Goal: Transaction & Acquisition: Purchase product/service

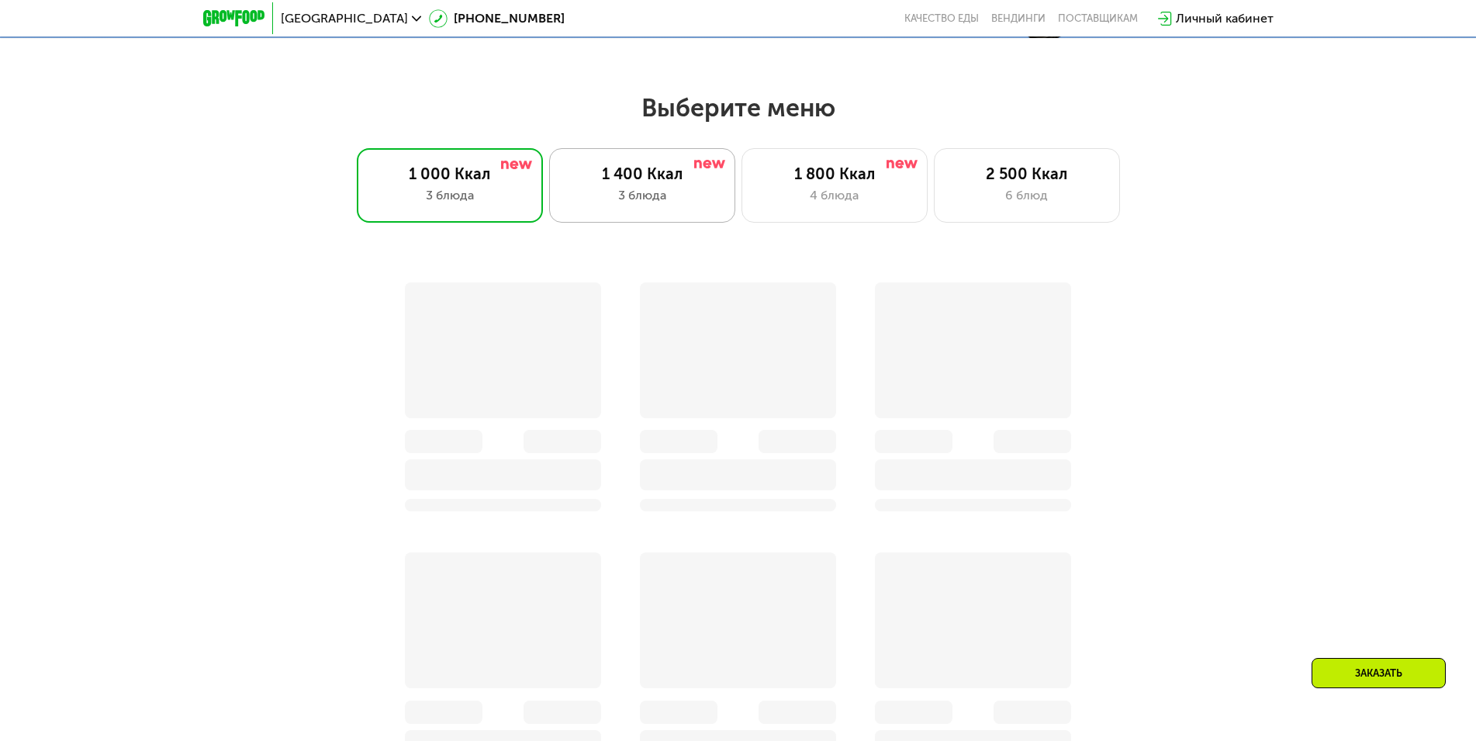
click at [641, 192] on div "3 блюда" at bounding box center [642, 195] width 154 height 19
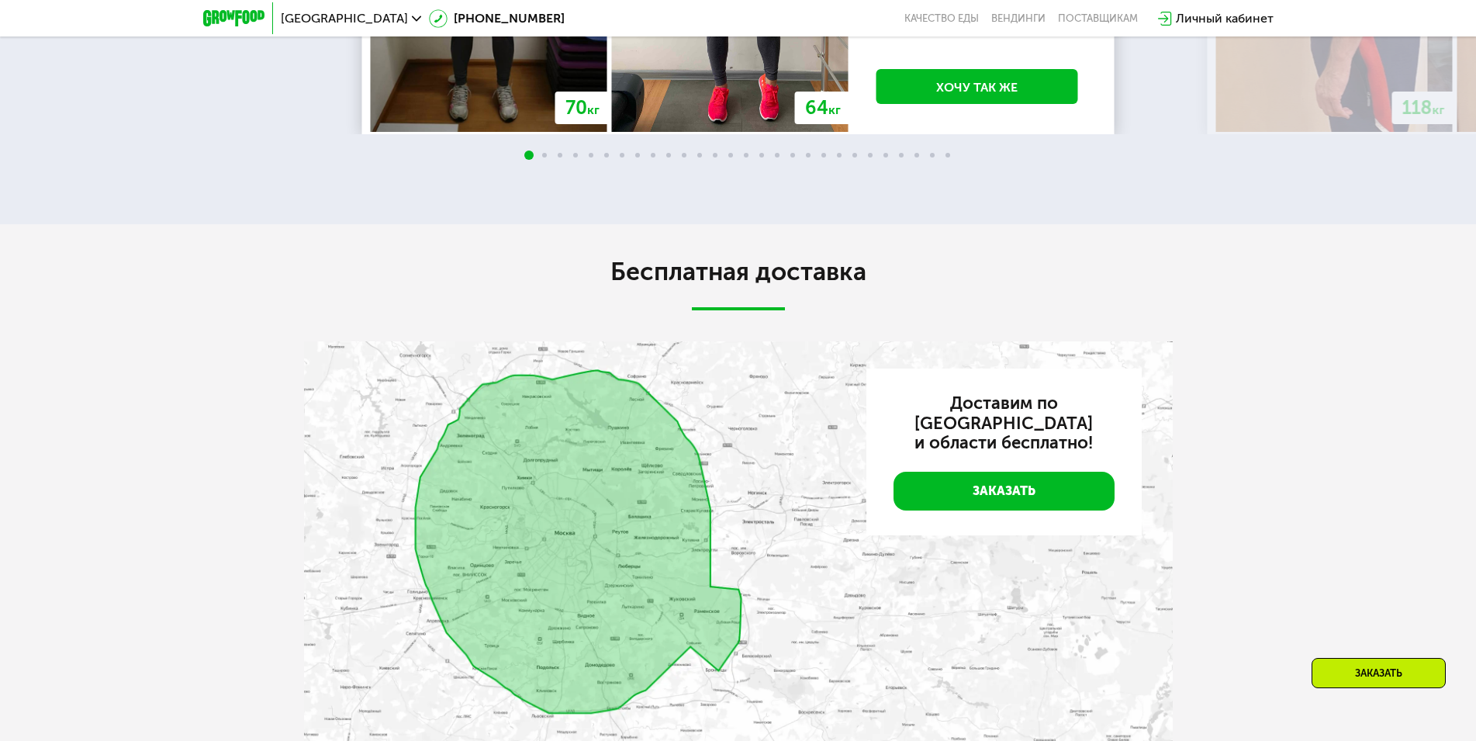
scroll to position [2922, 0]
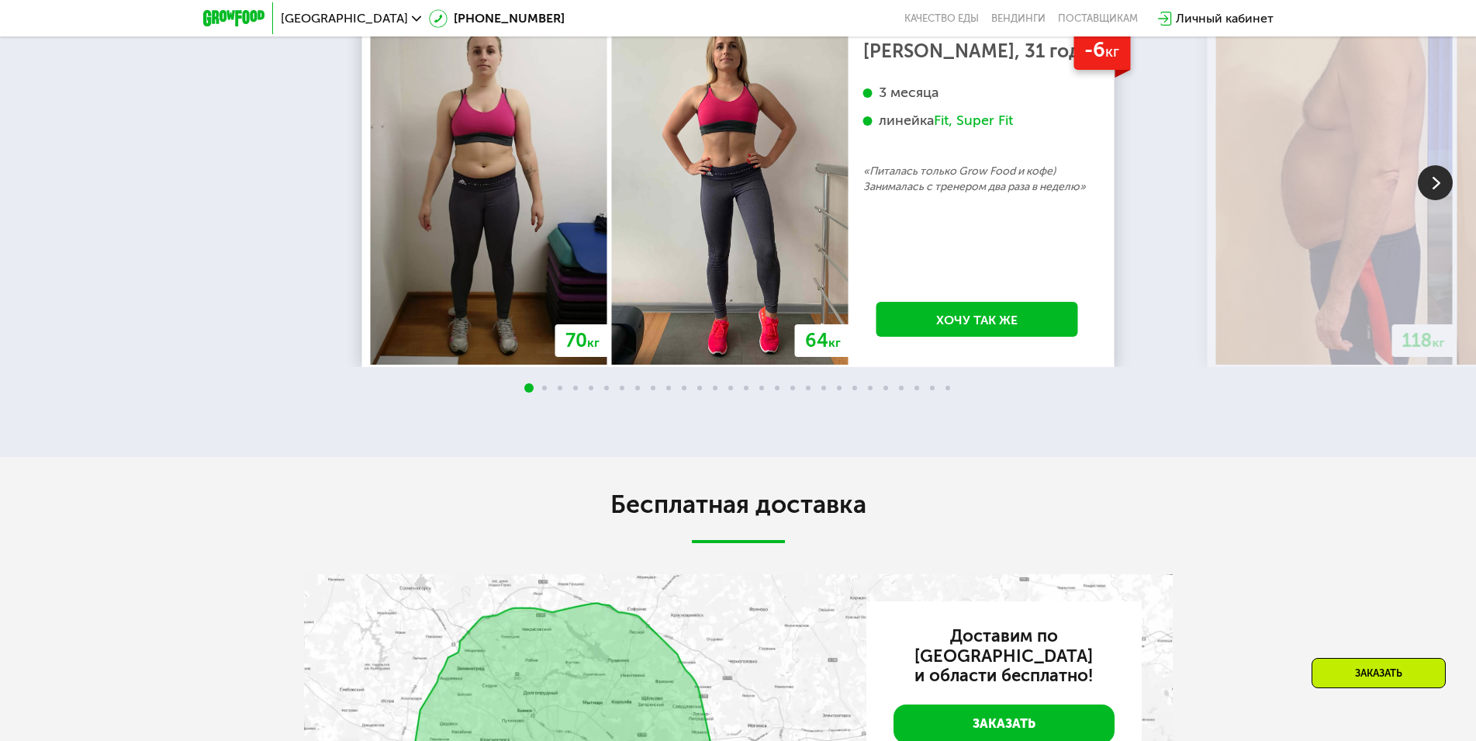
click at [1438, 200] on img at bounding box center [1435, 182] width 35 height 35
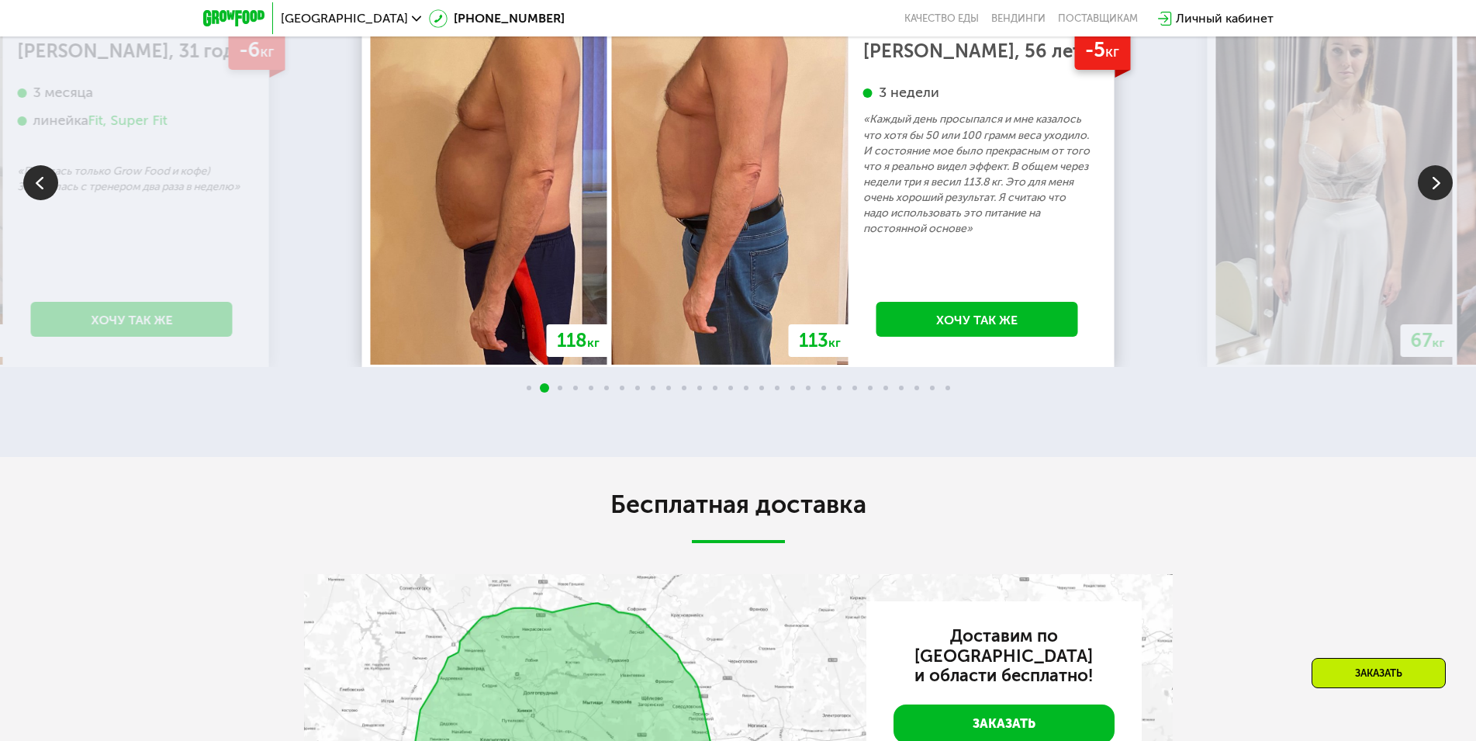
click at [1438, 200] on img at bounding box center [1435, 182] width 35 height 35
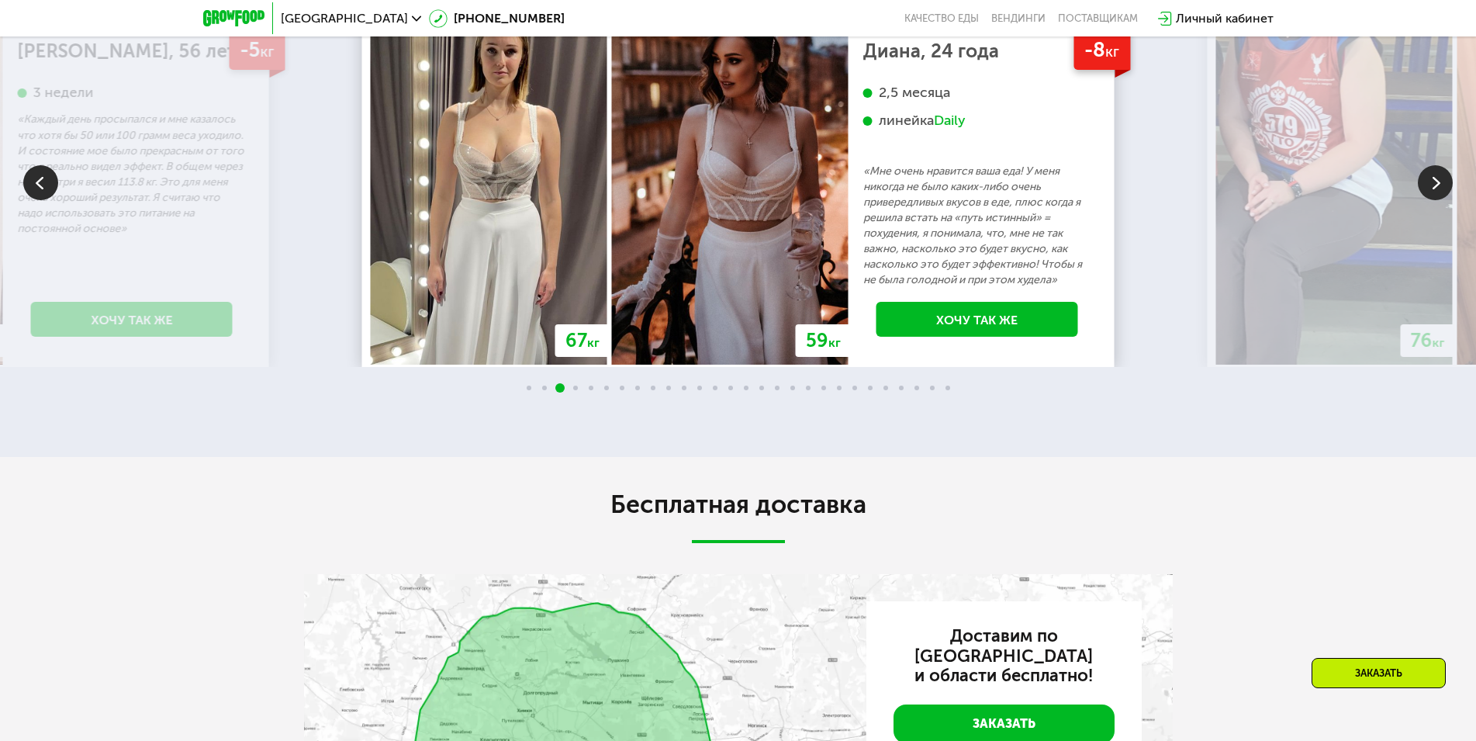
click at [1438, 200] on img at bounding box center [1435, 182] width 35 height 35
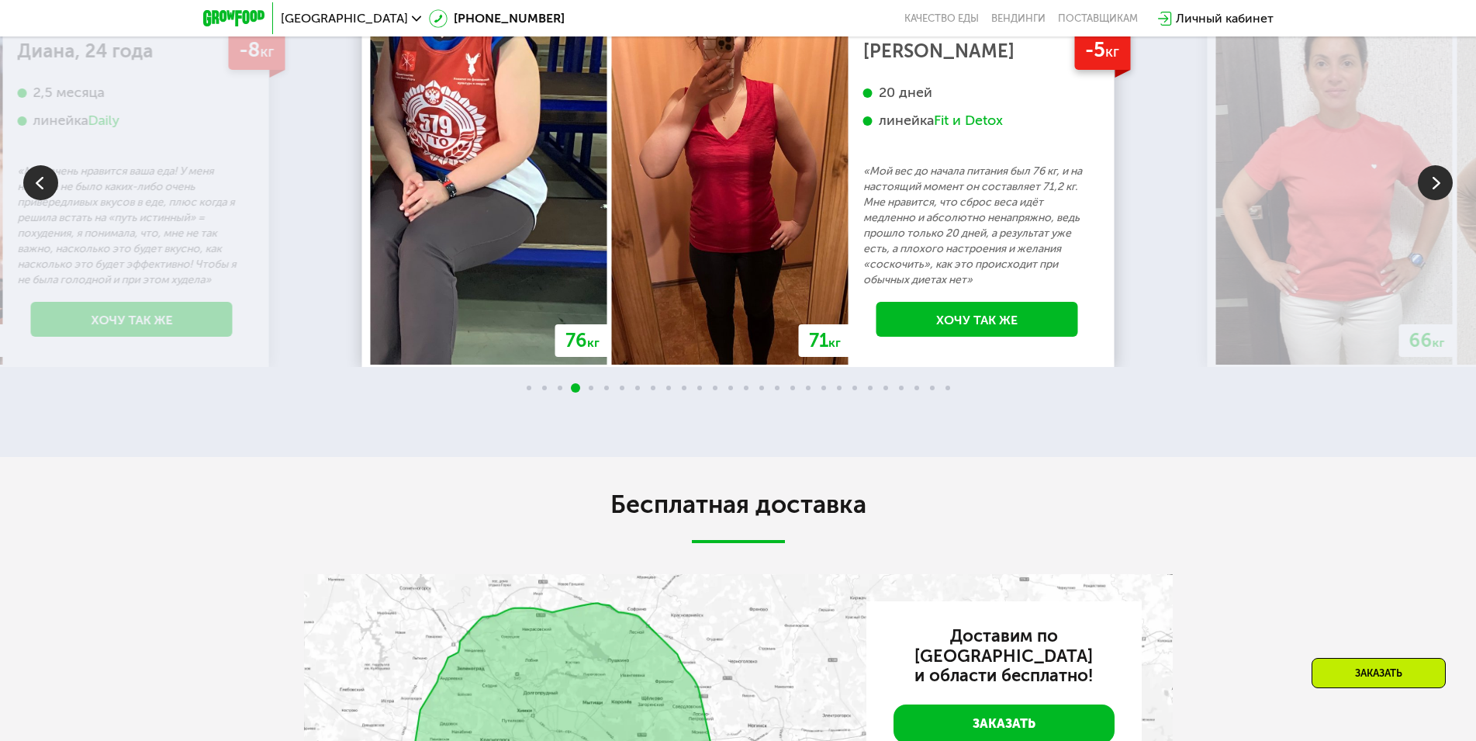
click at [1438, 200] on img at bounding box center [1435, 182] width 35 height 35
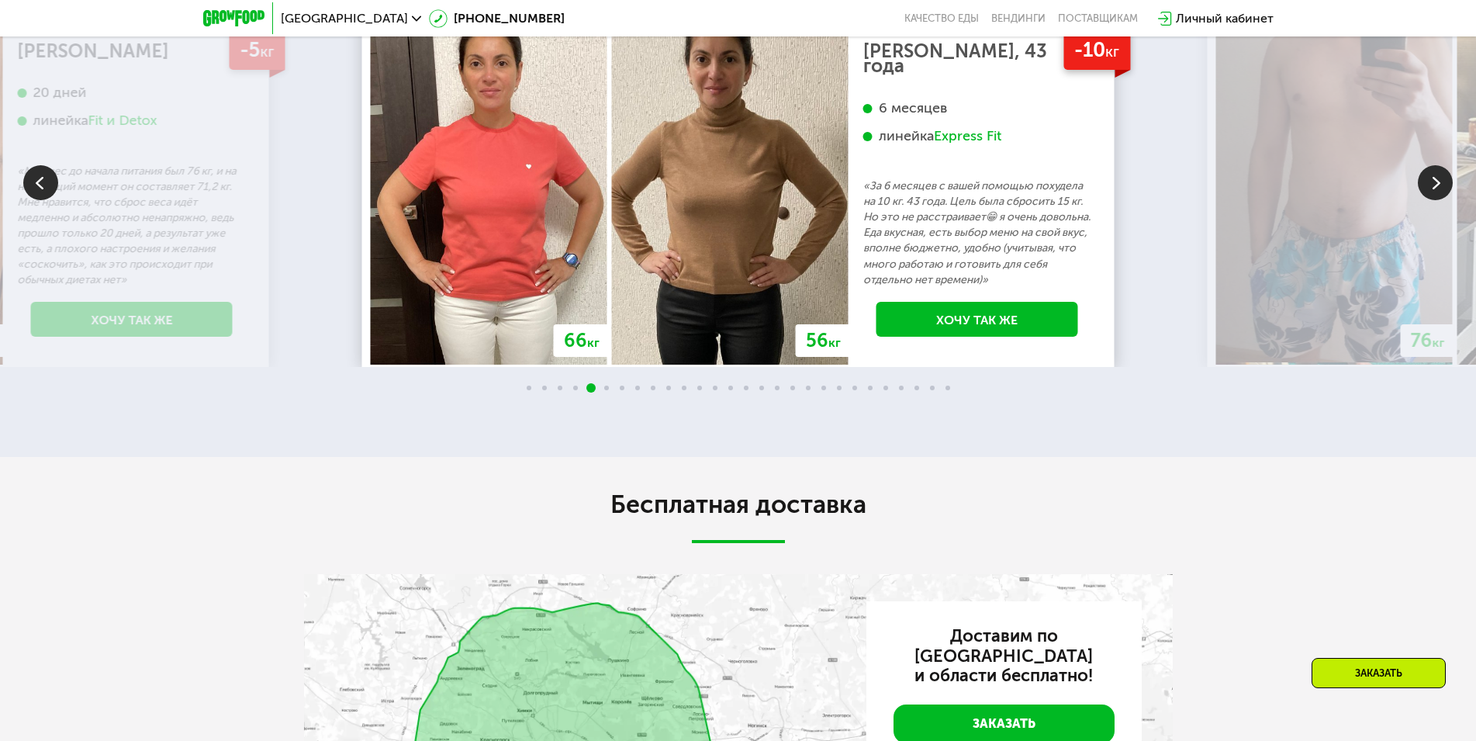
click at [1438, 200] on img at bounding box center [1435, 182] width 35 height 35
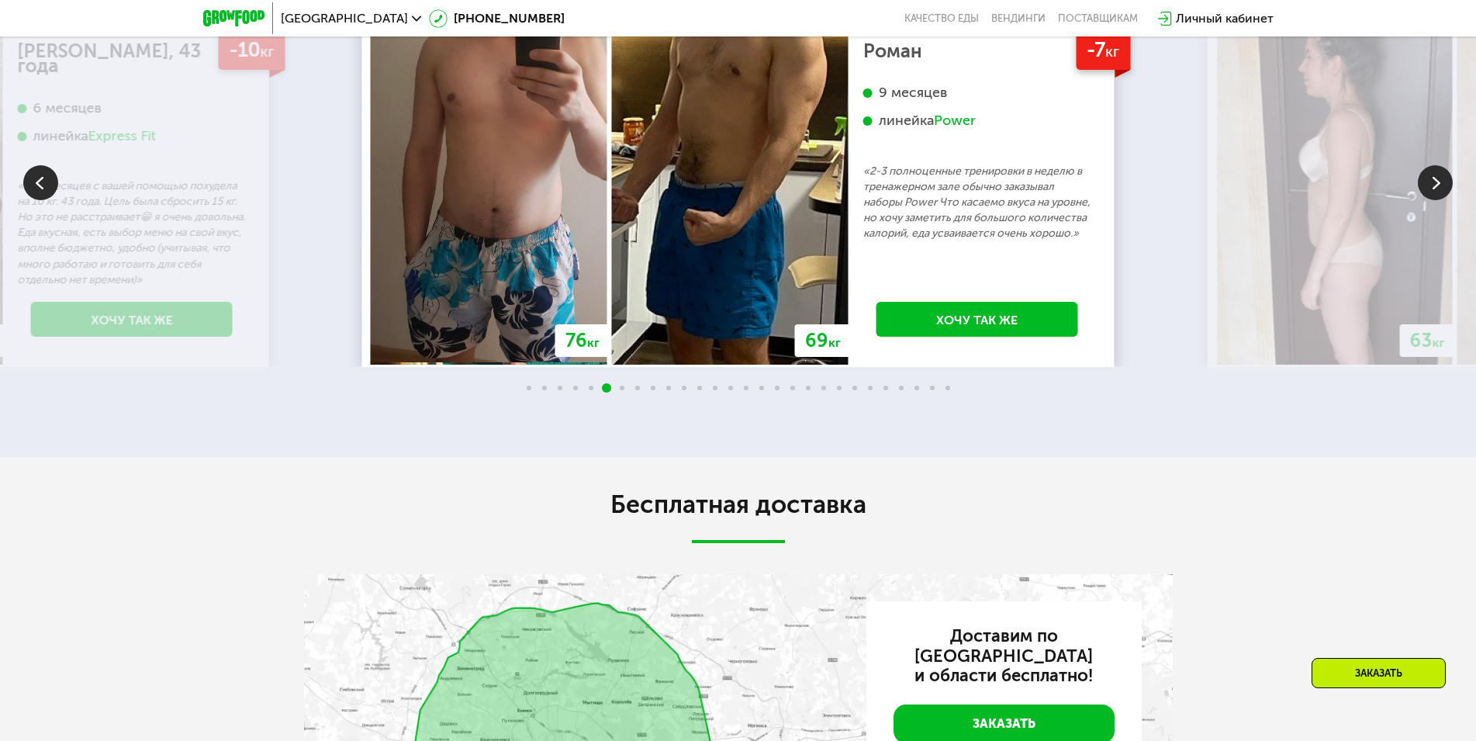
click at [1438, 200] on img at bounding box center [1435, 182] width 35 height 35
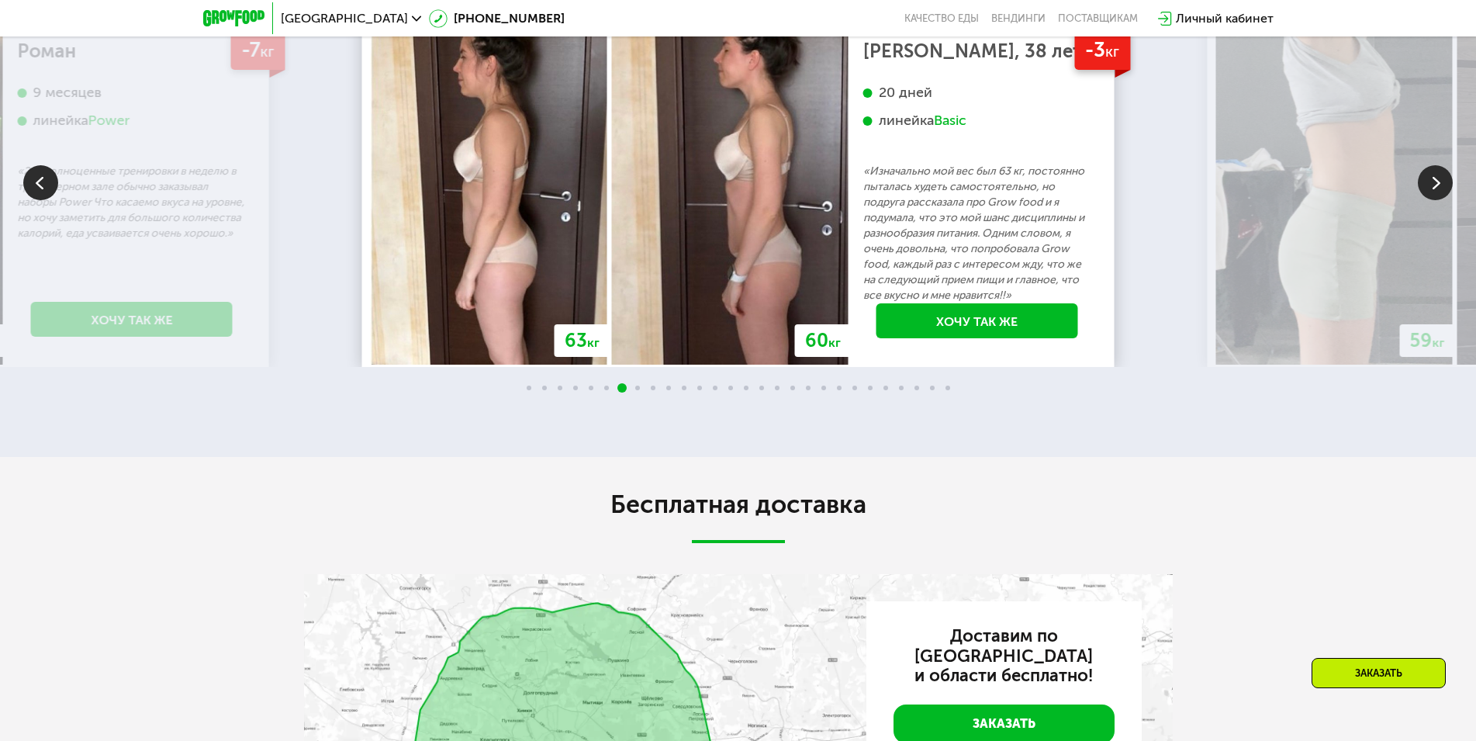
click at [1439, 200] on img at bounding box center [1435, 182] width 35 height 35
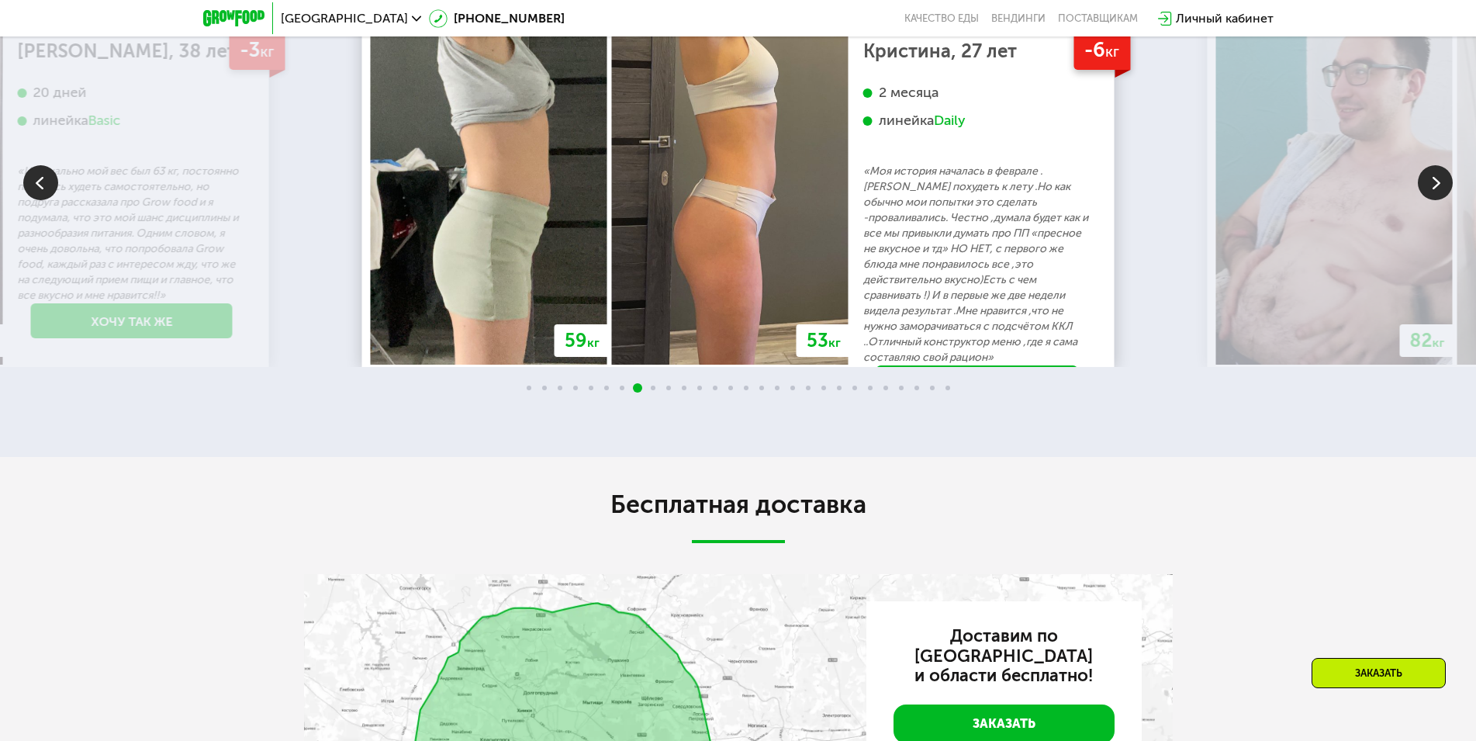
click at [1439, 200] on img at bounding box center [1435, 182] width 35 height 35
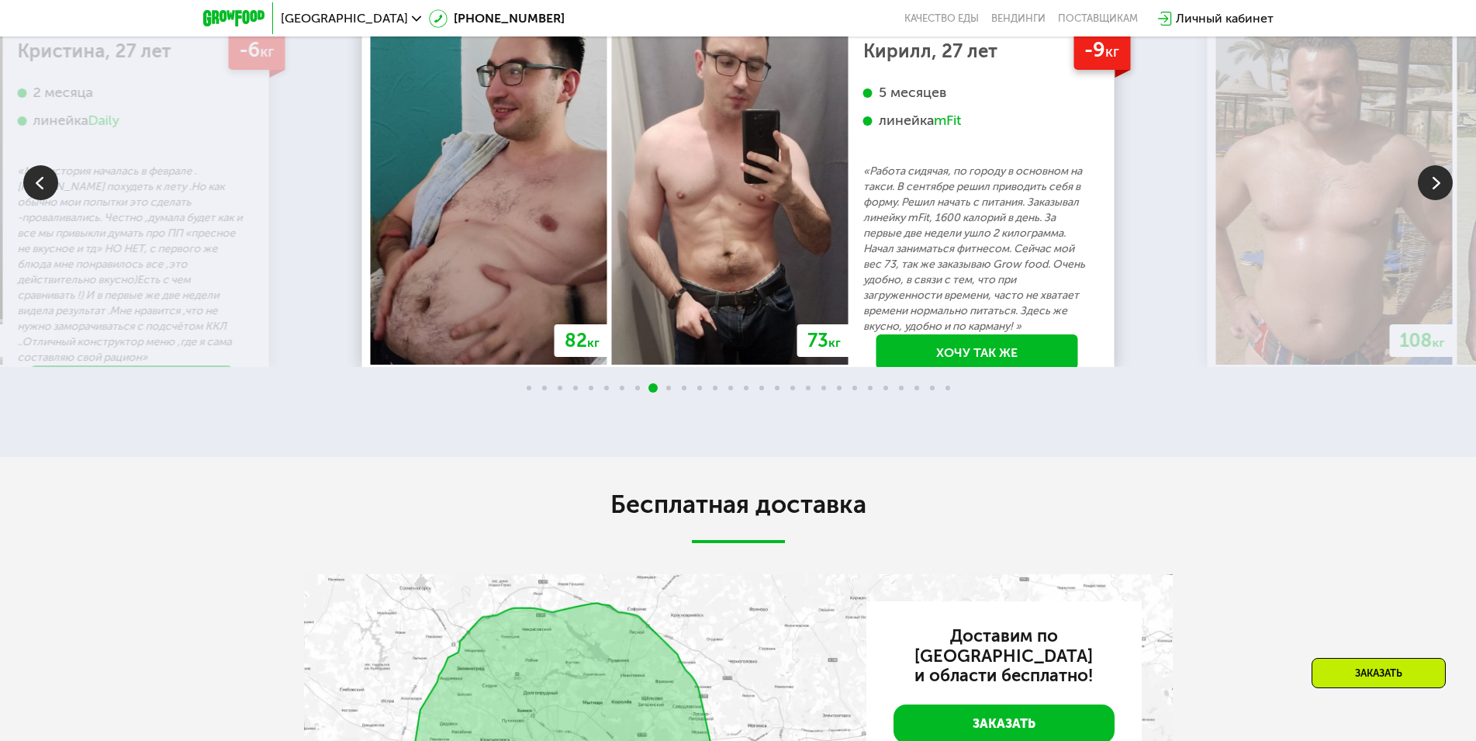
click at [1439, 200] on img at bounding box center [1435, 182] width 35 height 35
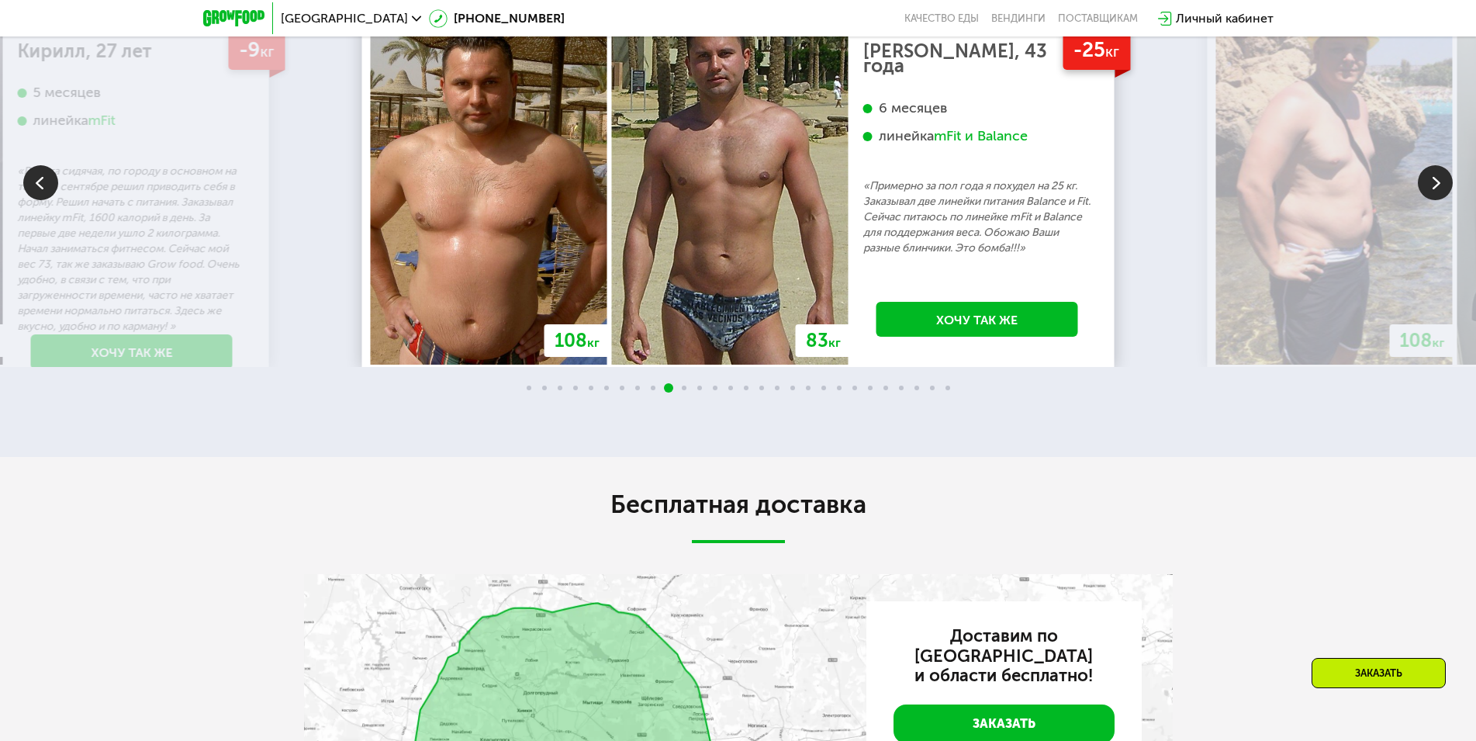
click at [1446, 200] on img at bounding box center [1435, 182] width 35 height 35
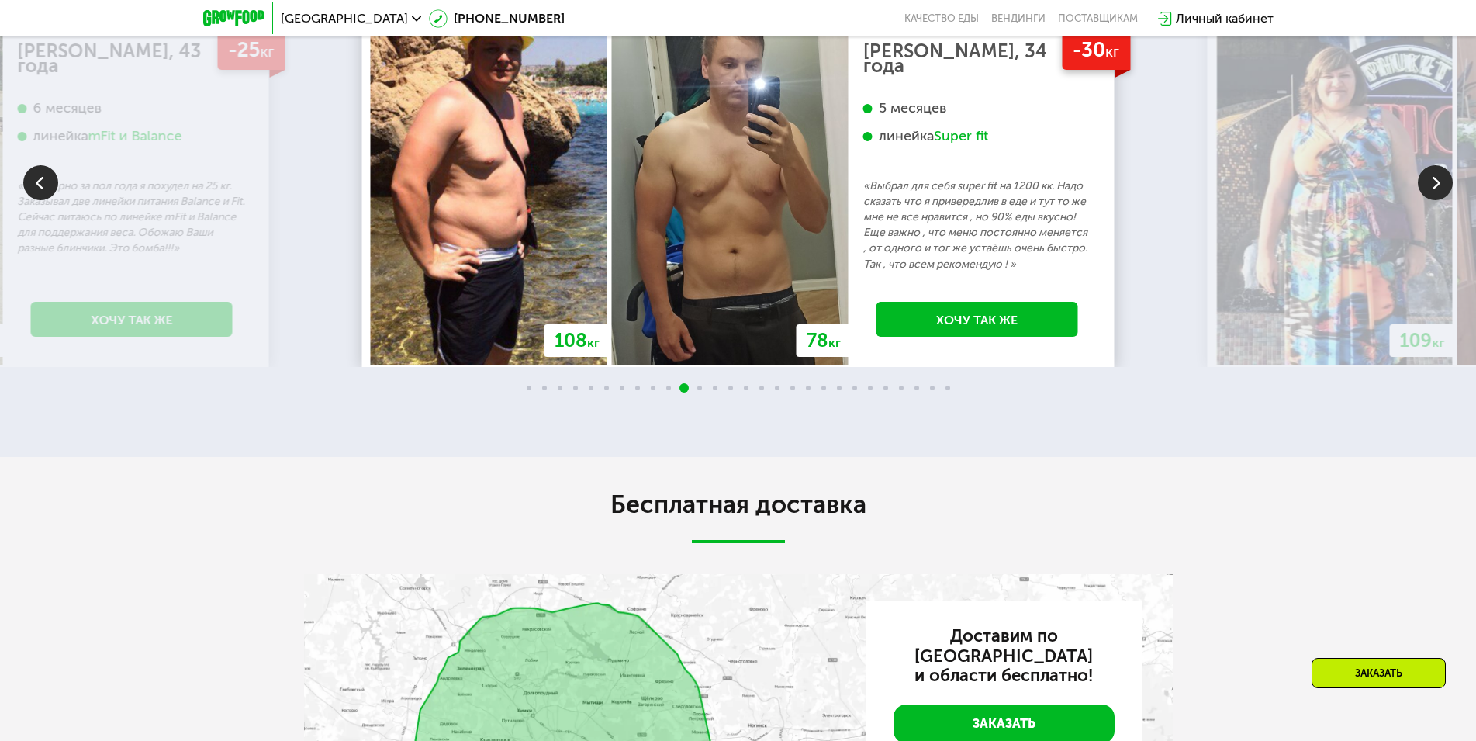
click at [1446, 200] on img at bounding box center [1435, 182] width 35 height 35
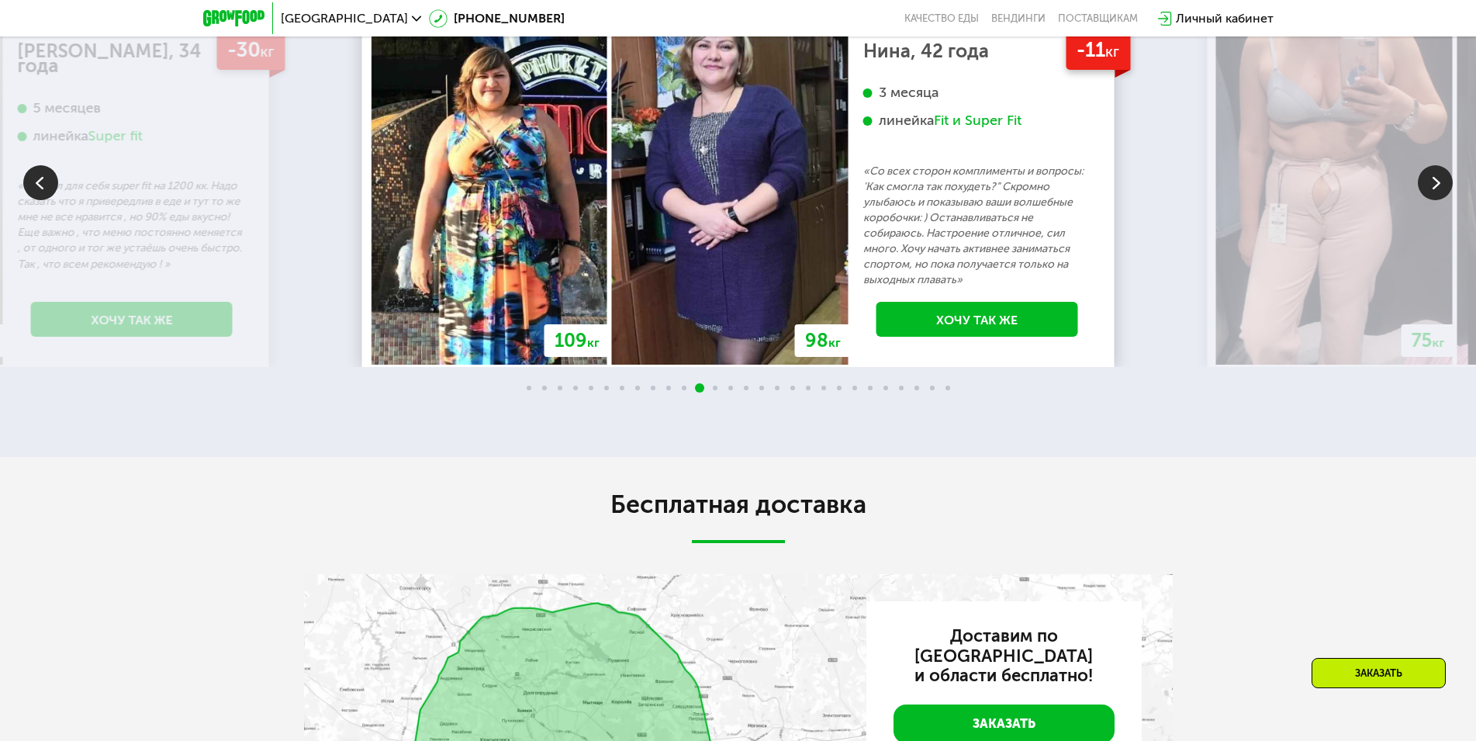
click at [1443, 200] on img at bounding box center [1435, 182] width 35 height 35
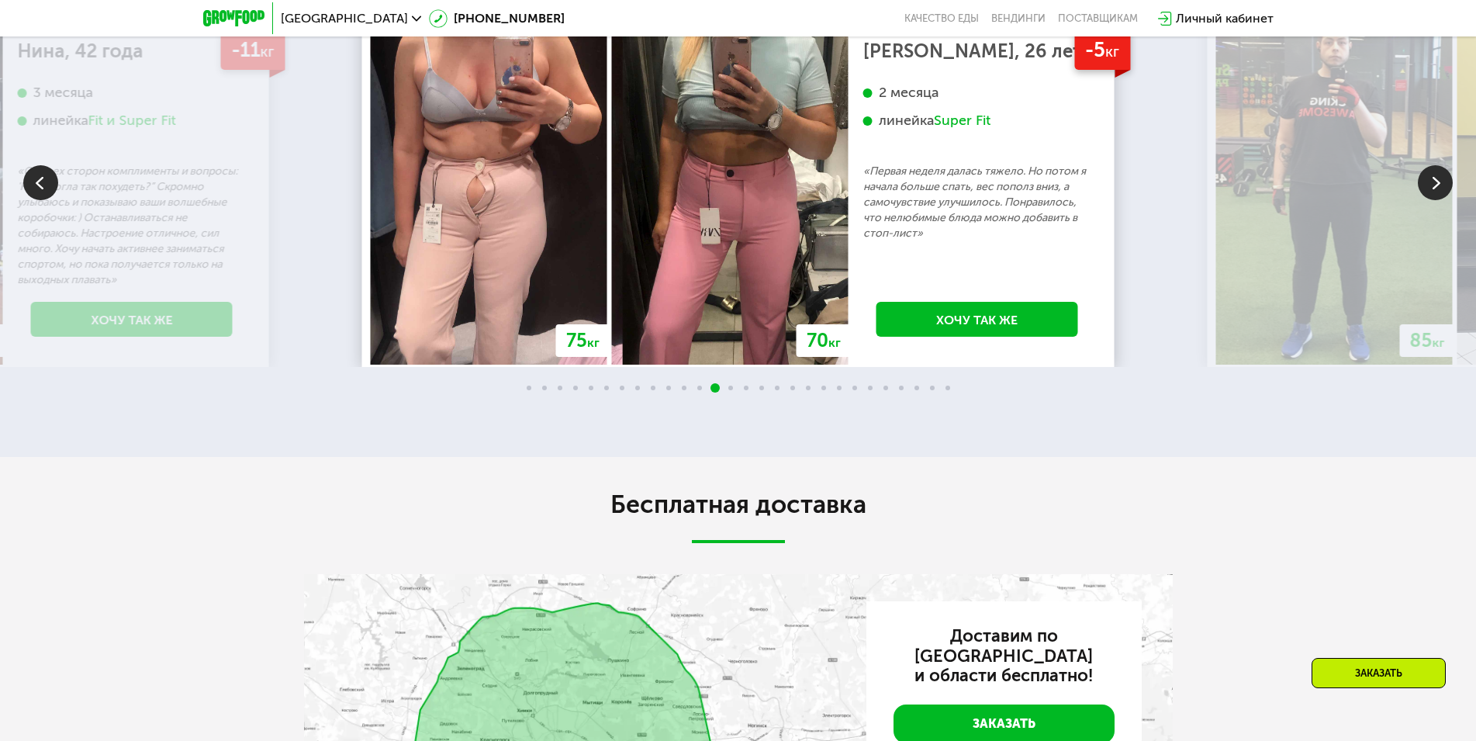
click at [1443, 200] on img at bounding box center [1435, 182] width 35 height 35
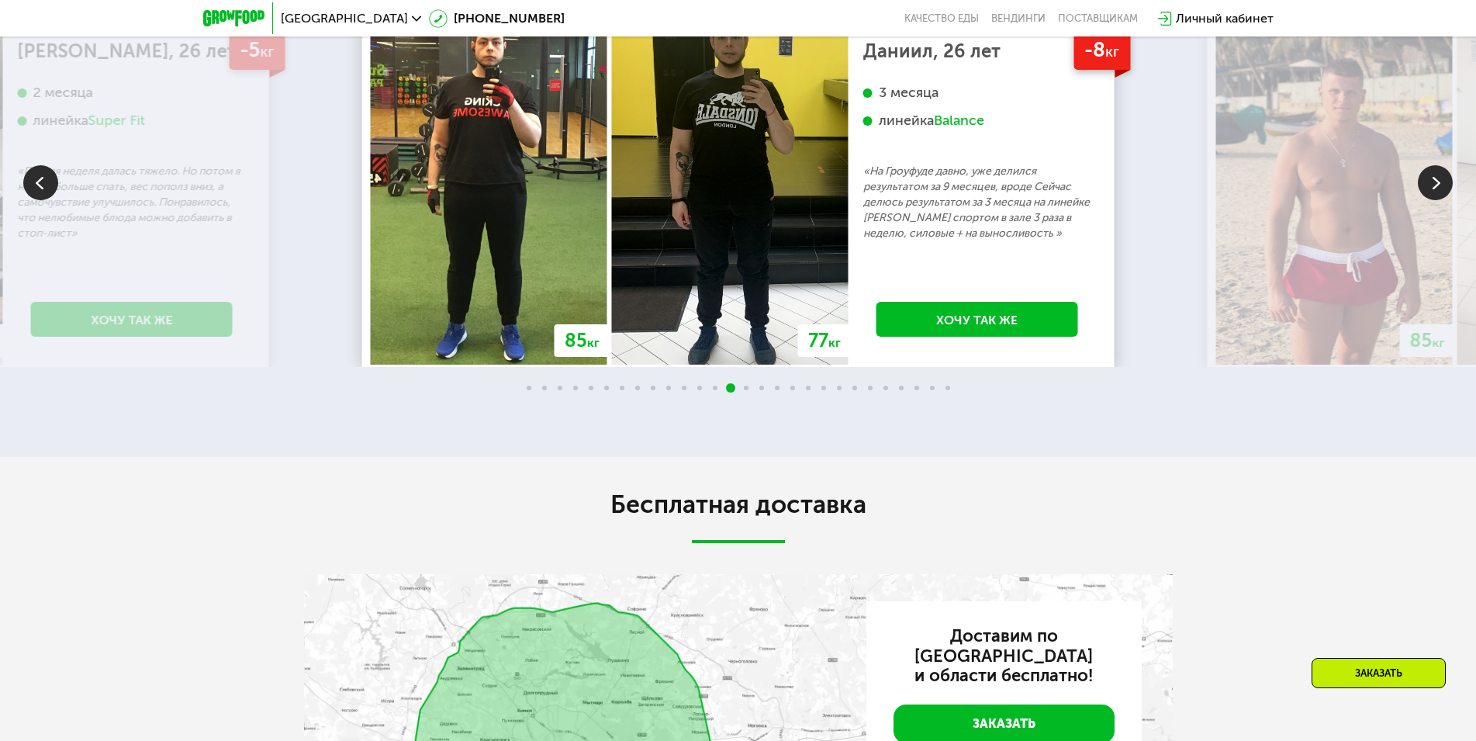
click at [1443, 200] on img at bounding box center [1435, 182] width 35 height 35
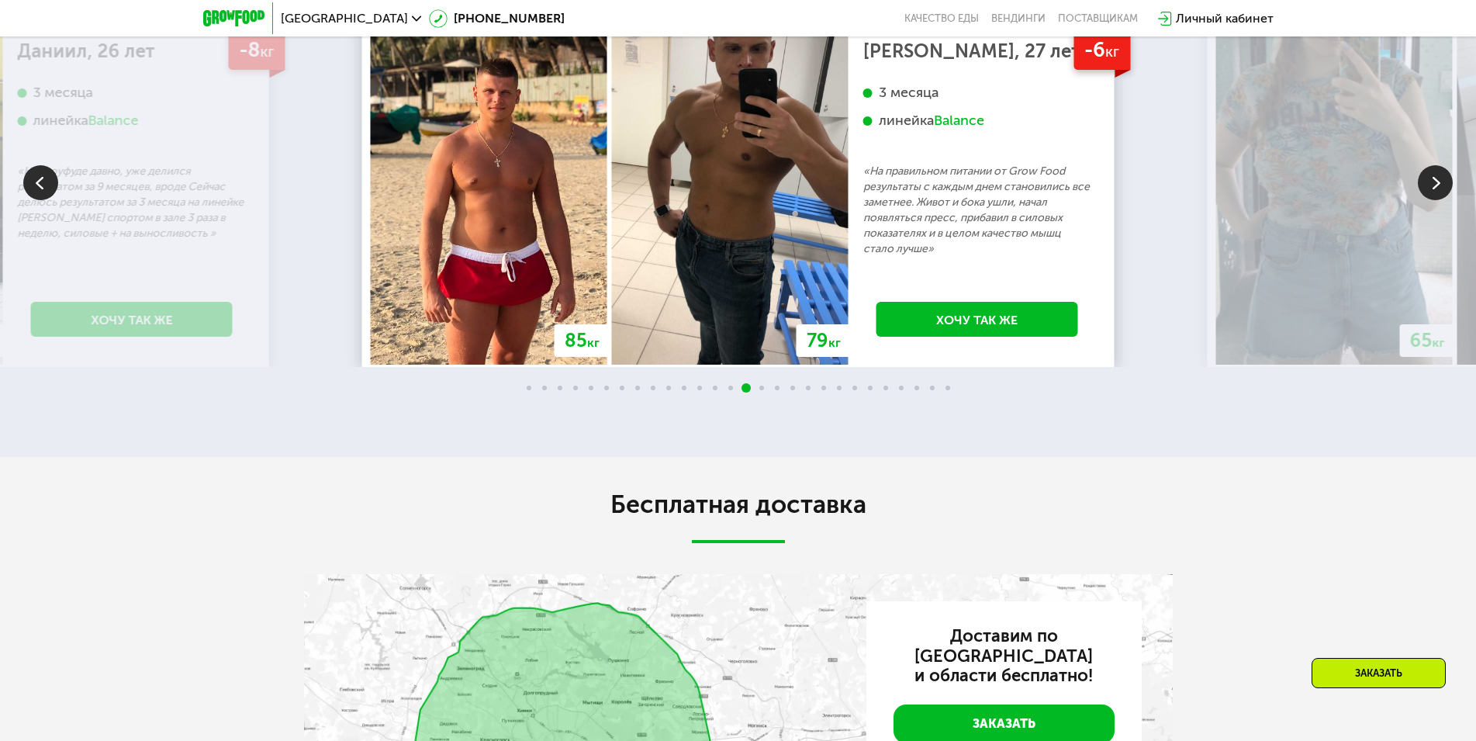
click at [1443, 200] on img at bounding box center [1435, 182] width 35 height 35
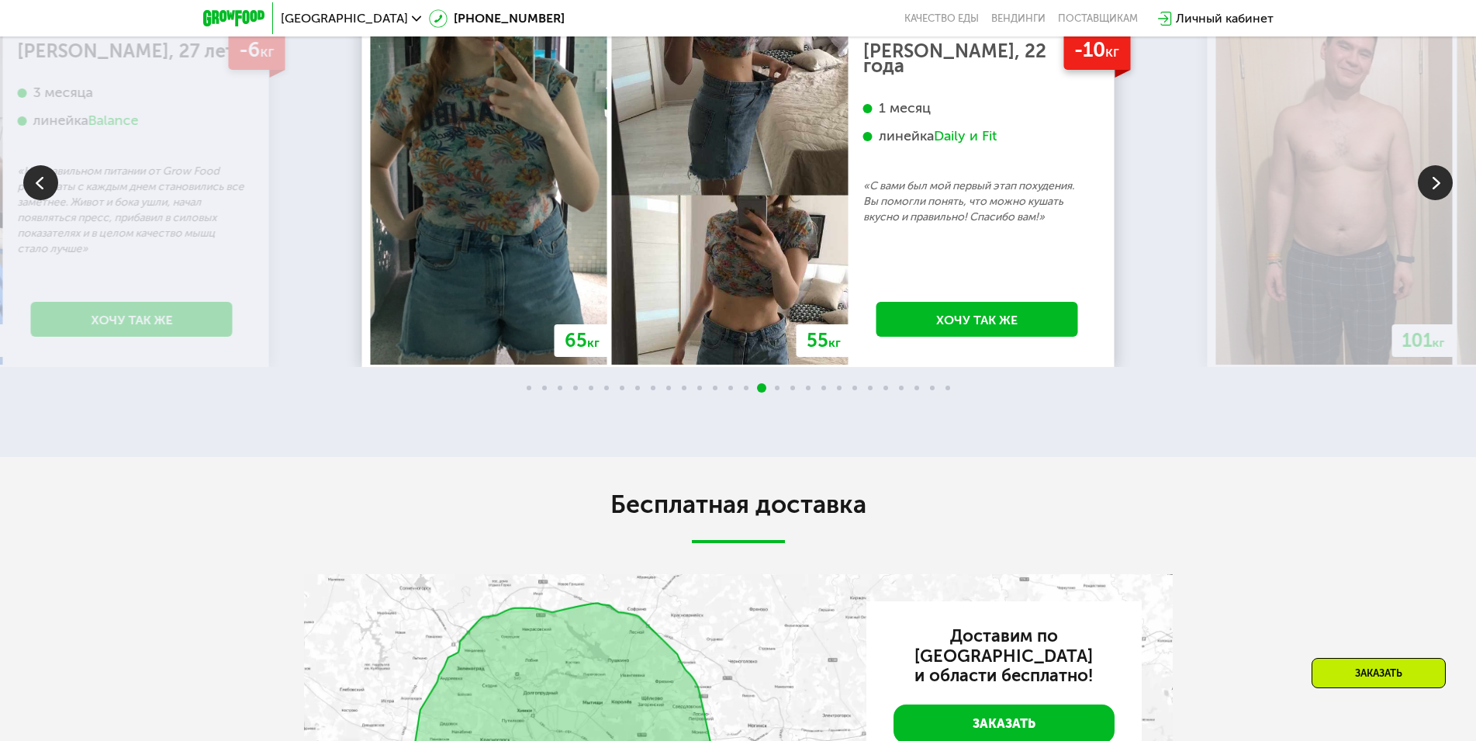
click at [1443, 200] on img at bounding box center [1435, 182] width 35 height 35
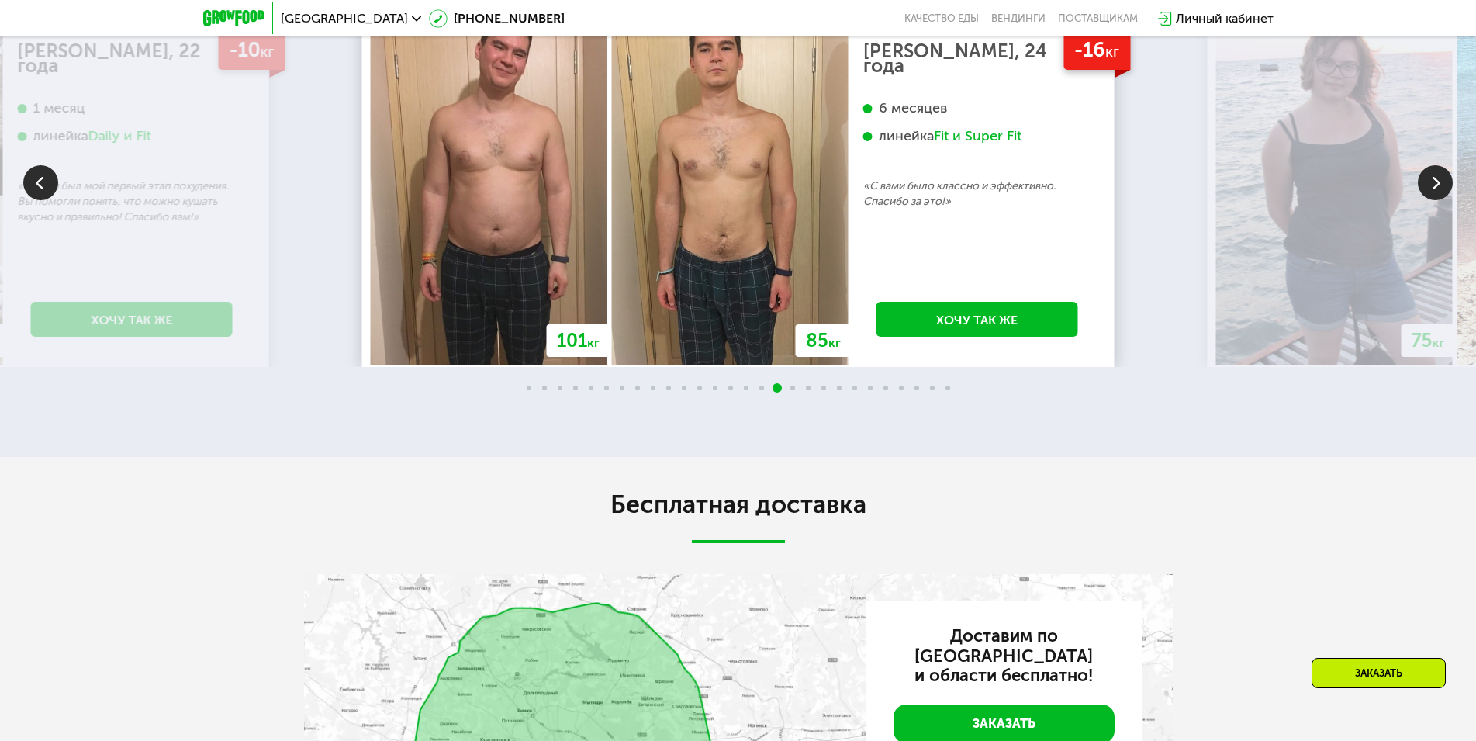
click at [1443, 200] on img at bounding box center [1435, 182] width 35 height 35
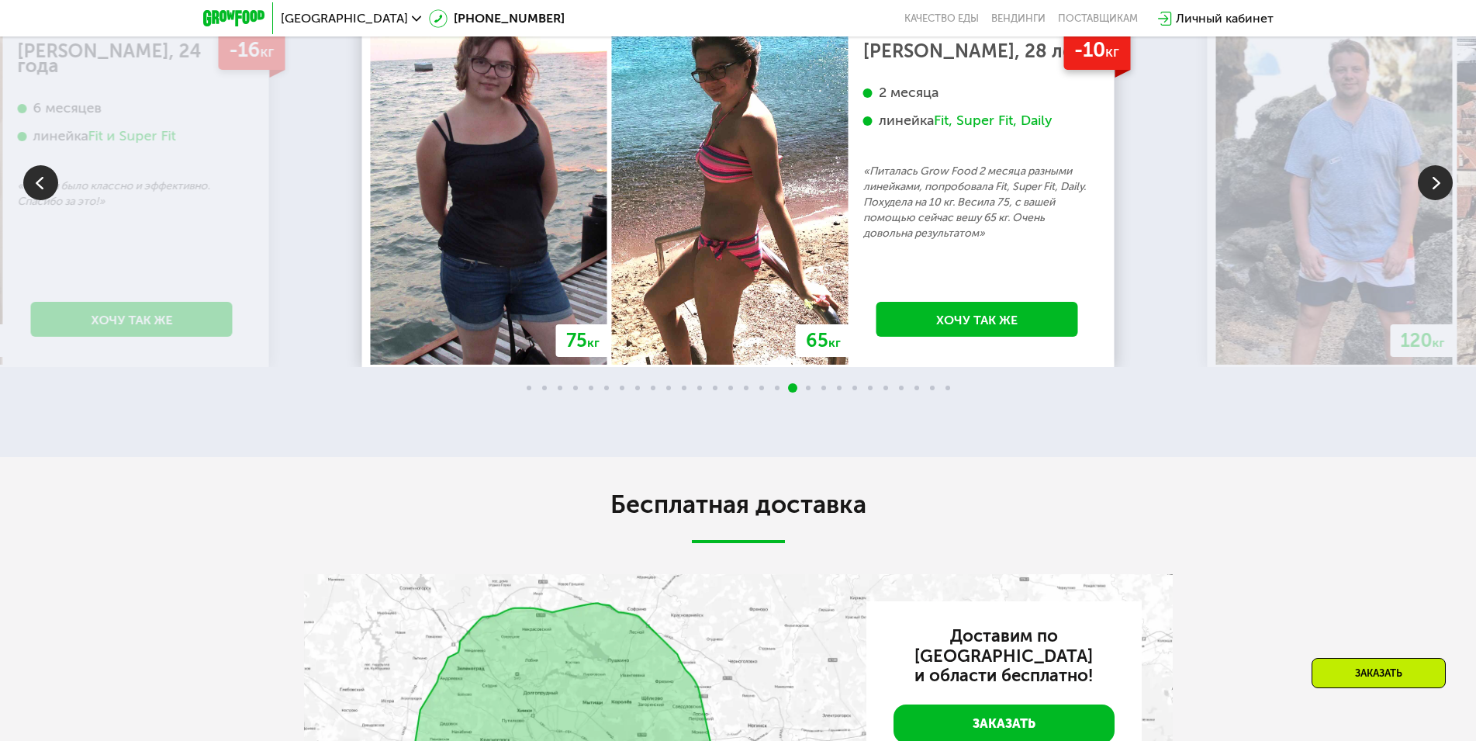
click at [1443, 200] on img at bounding box center [1435, 182] width 35 height 35
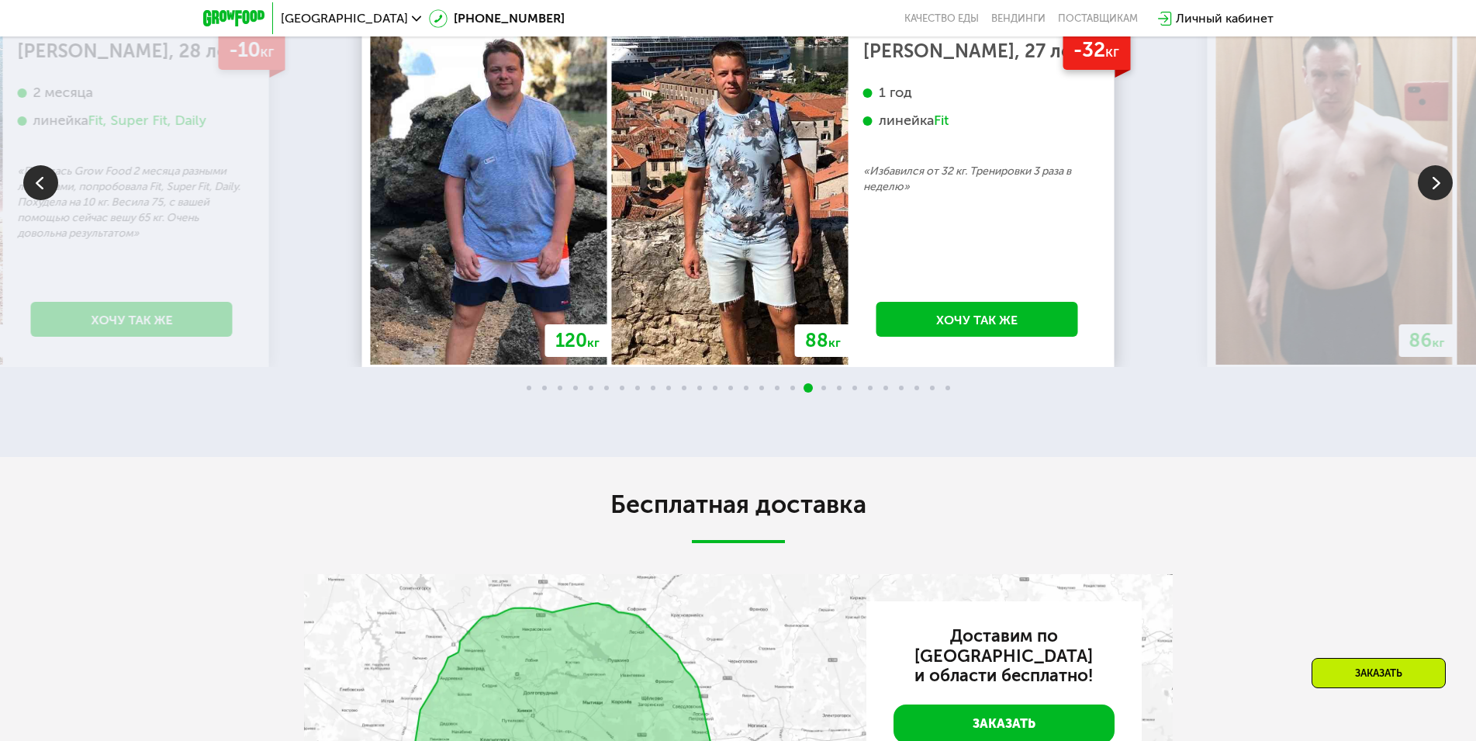
click at [1443, 200] on img at bounding box center [1435, 182] width 35 height 35
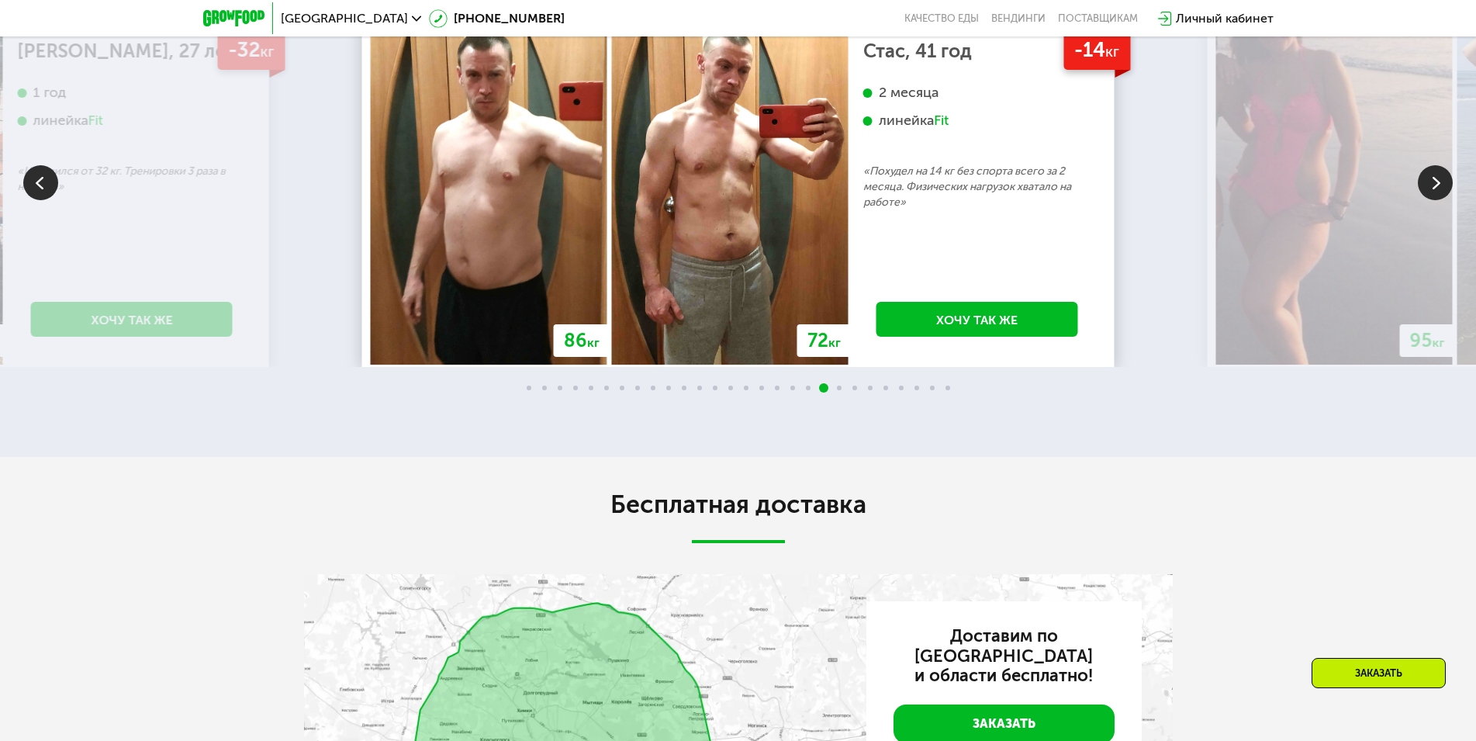
click at [1443, 200] on img at bounding box center [1435, 182] width 35 height 35
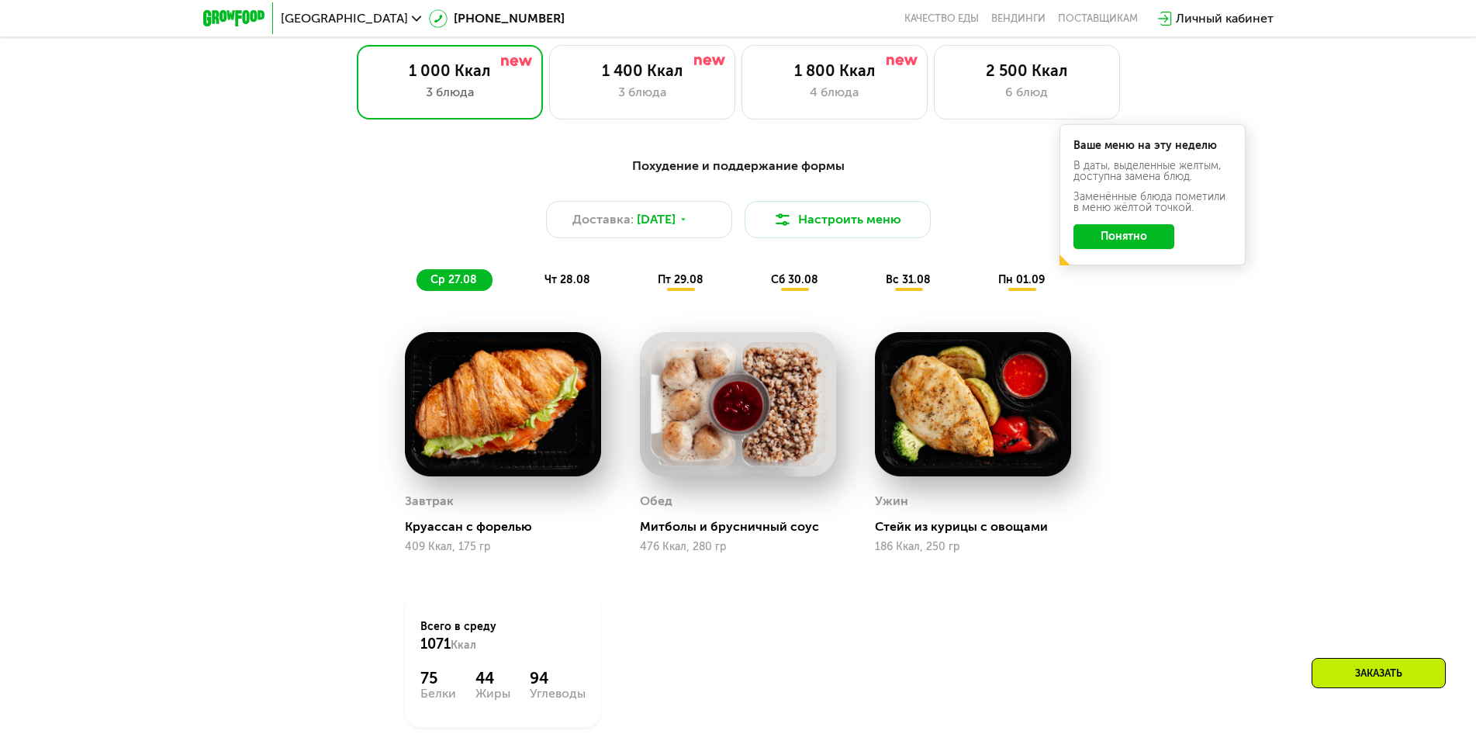
scroll to position [906, 0]
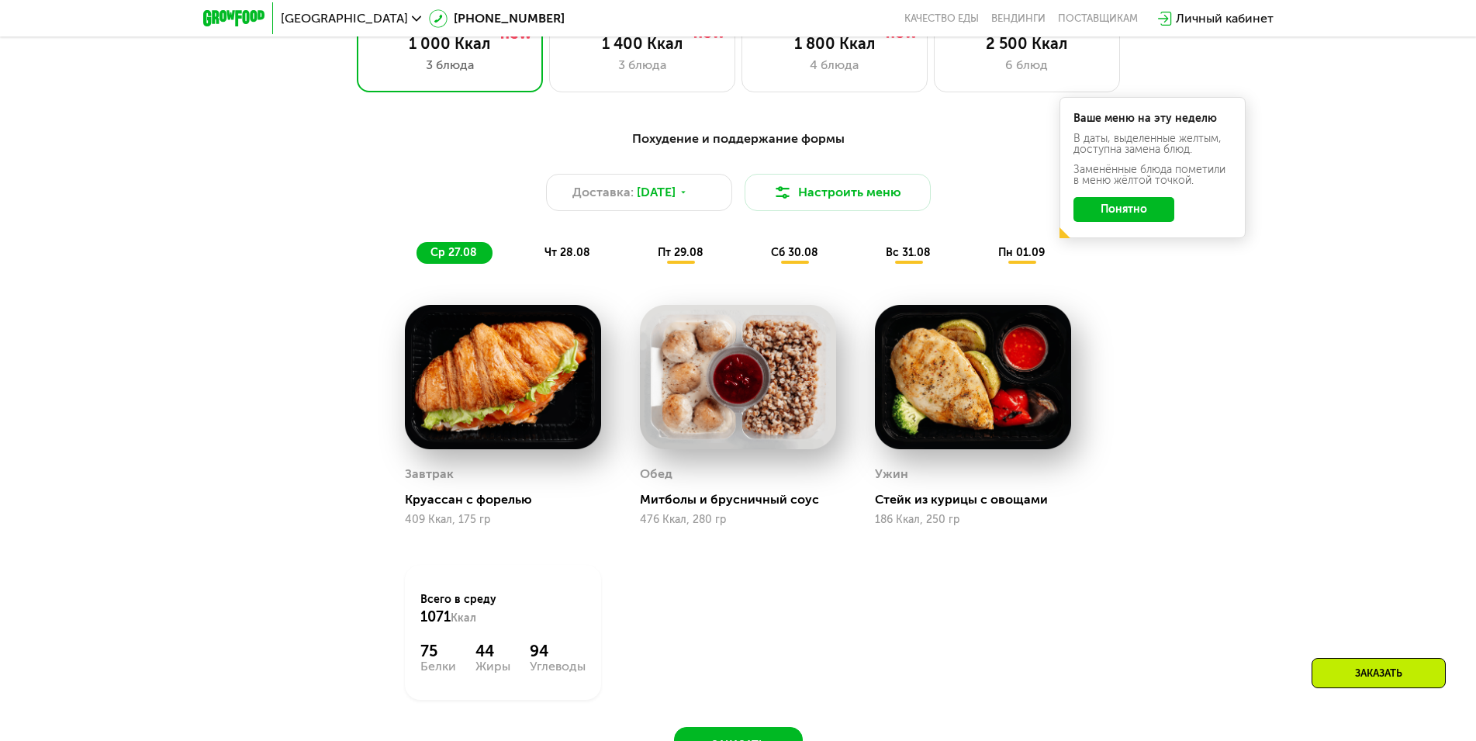
click at [555, 252] on span "чт 28.08" at bounding box center [567, 252] width 46 height 13
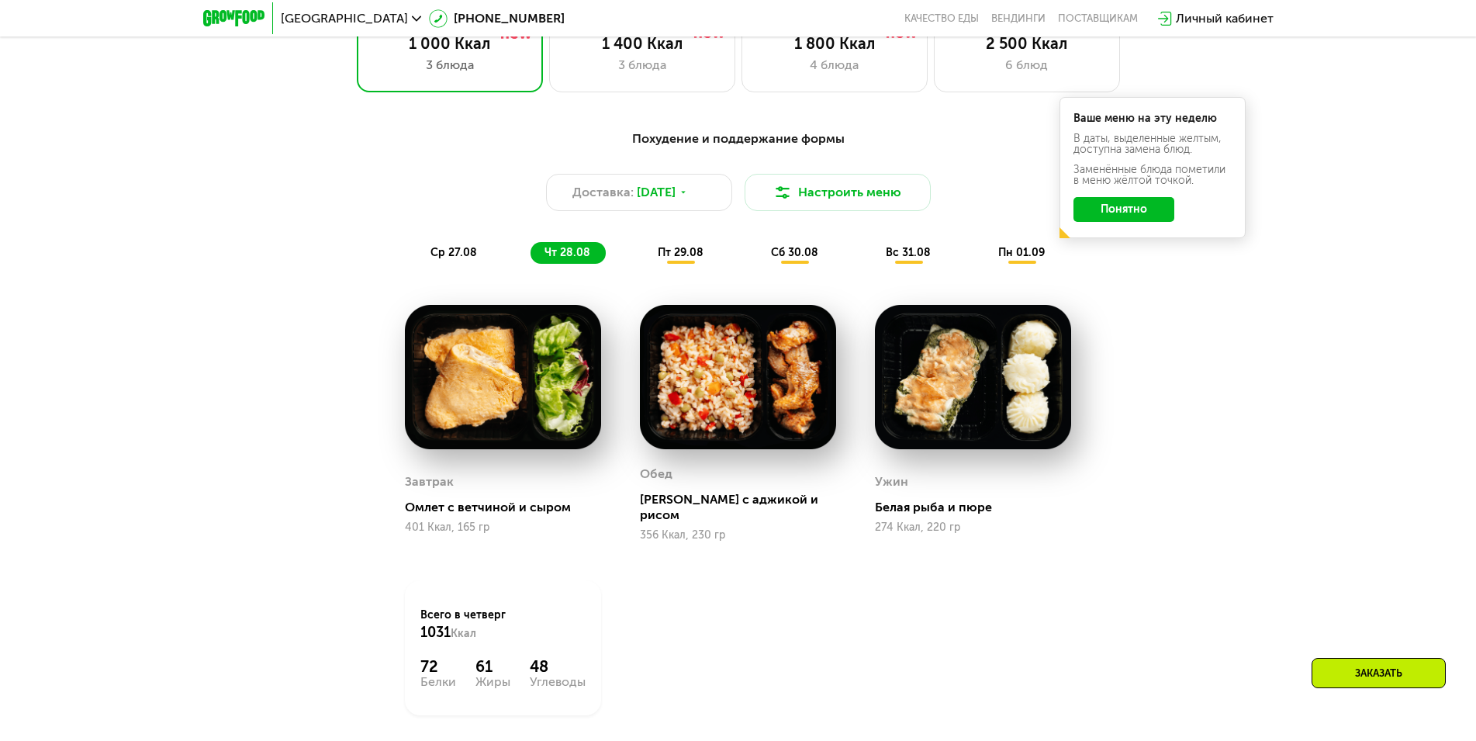
click at [690, 255] on span "пт 29.08" at bounding box center [681, 252] width 46 height 13
